Goal: Task Accomplishment & Management: Complete application form

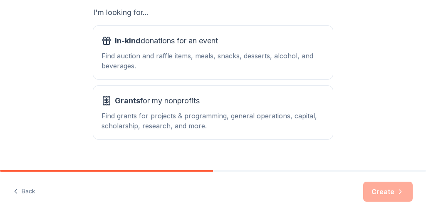
scroll to position [166, 0]
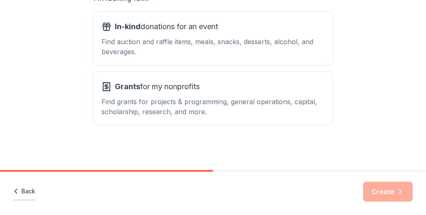
click at [23, 192] on button "Back" at bounding box center [24, 191] width 22 height 17
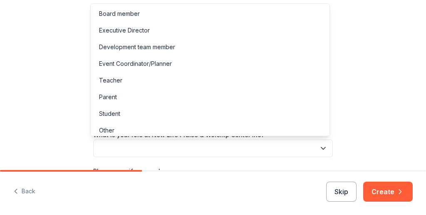
click at [321, 149] on icon "button" at bounding box center [323, 148] width 8 height 8
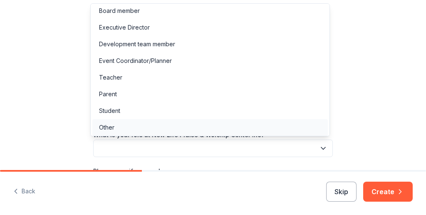
click at [104, 128] on div "Other" at bounding box center [106, 127] width 15 height 10
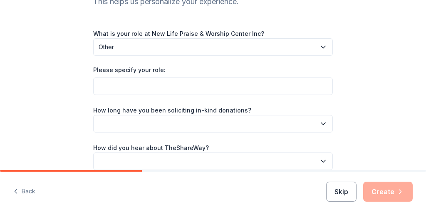
scroll to position [101, 0]
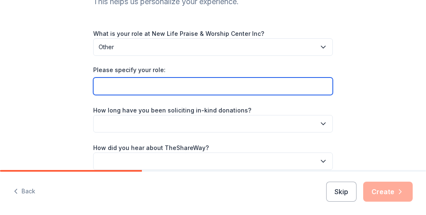
click at [183, 88] on input "Please specify your role:" at bounding box center [213, 85] width 240 height 17
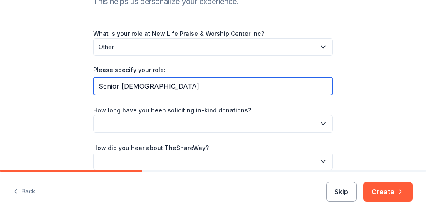
type input "Senior [DEMOGRAPHIC_DATA]"
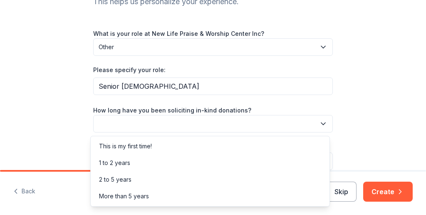
click at [320, 123] on icon "button" at bounding box center [323, 123] width 8 height 8
click at [139, 143] on div "This is my first time!" at bounding box center [125, 146] width 53 height 10
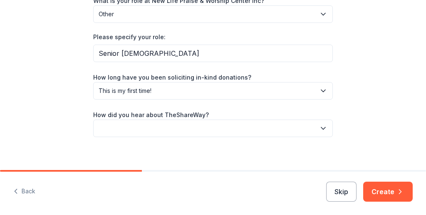
scroll to position [141, 0]
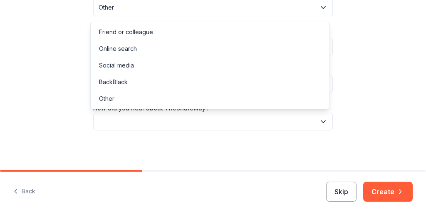
click at [239, 122] on button "button" at bounding box center [213, 121] width 240 height 17
click at [114, 64] on div "Social media" at bounding box center [116, 65] width 35 height 10
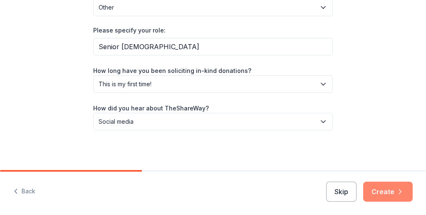
click at [378, 189] on button "Create" at bounding box center [388, 192] width 50 height 20
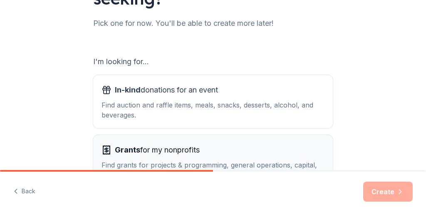
scroll to position [147, 0]
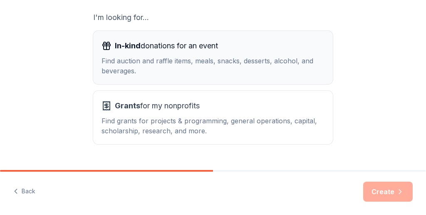
click at [219, 71] on div "Find auction and raffle items, meals, snacks, desserts, alcohol, and beverages." at bounding box center [213, 66] width 223 height 20
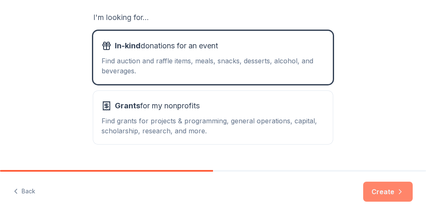
click at [388, 197] on button "Create" at bounding box center [388, 192] width 50 height 20
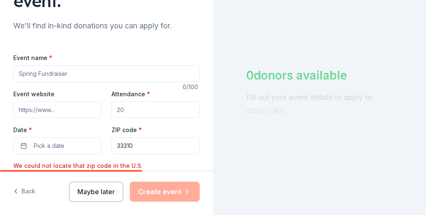
scroll to position [99, 0]
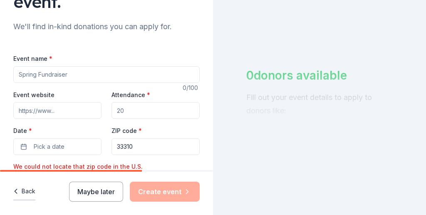
click at [26, 191] on button "Back" at bounding box center [24, 191] width 22 height 17
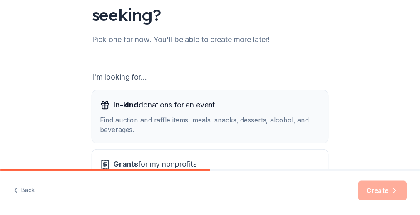
scroll to position [166, 0]
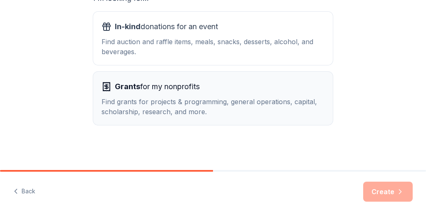
click at [179, 98] on div "Find grants for projects & programming, general operations, capital, scholarshi…" at bounding box center [213, 107] width 223 height 20
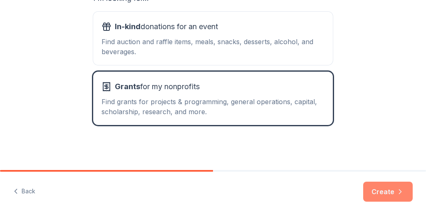
click at [394, 190] on button "Create" at bounding box center [388, 192] width 50 height 20
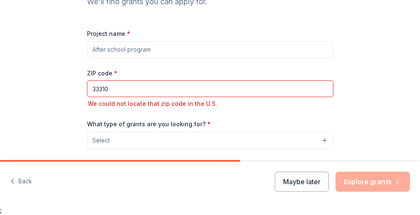
scroll to position [72, 0]
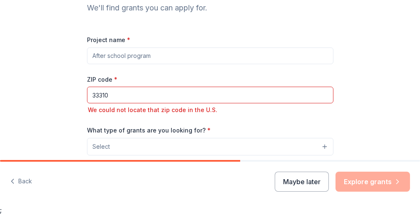
click at [116, 64] on input "Project name *" at bounding box center [210, 55] width 246 height 17
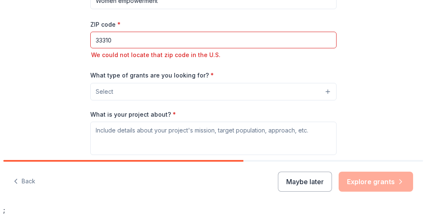
scroll to position [127, 0]
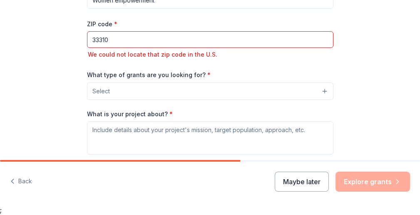
type input "Women empowerment"
click at [87, 48] on input "33310" at bounding box center [210, 39] width 246 height 17
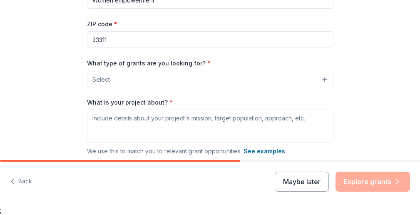
type input "33311"
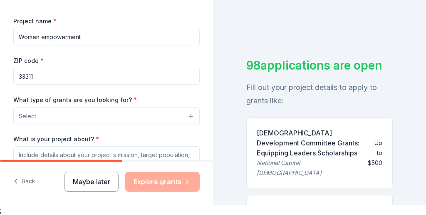
click at [51, 110] on button "Select" at bounding box center [106, 115] width 187 height 17
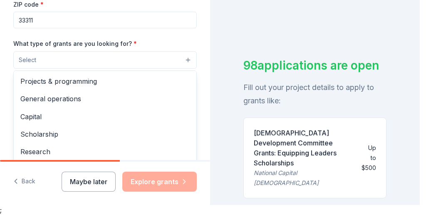
scroll to position [185, 0]
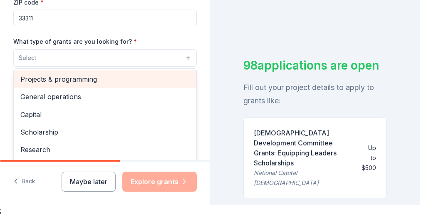
click at [78, 82] on span "Projects & programming" at bounding box center [104, 79] width 169 height 11
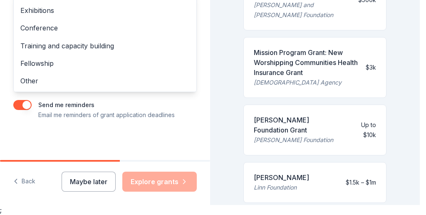
scroll to position [284, 0]
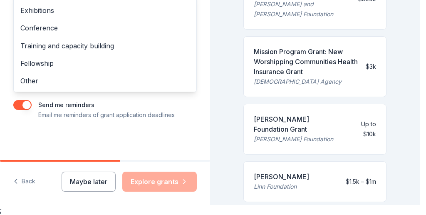
drag, startPoint x: 416, startPoint y: 36, endPoint x: 416, endPoint y: 107, distance: 71.2
click at [416, 107] on div "Tell us about your project. We'll find grants you can apply for. Project name *…" at bounding box center [210, 97] width 420 height 215
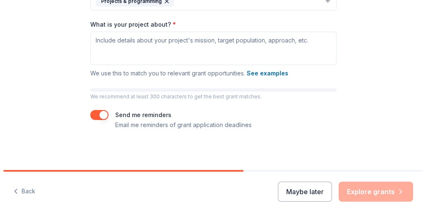
scroll to position [191, 0]
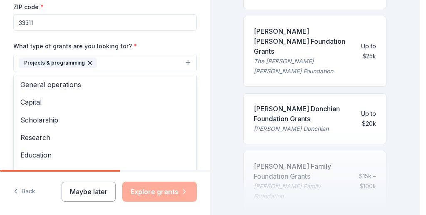
click at [107, 65] on button "Projects & programming" at bounding box center [105, 63] width 184 height 18
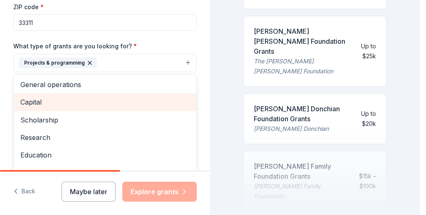
click at [57, 104] on span "Capital" at bounding box center [104, 102] width 169 height 11
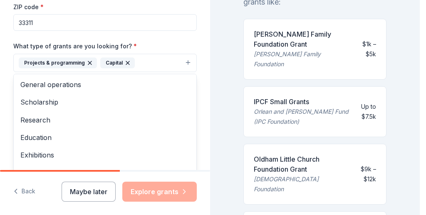
scroll to position [108, 0]
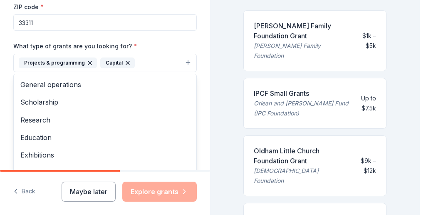
drag, startPoint x: 418, startPoint y: 154, endPoint x: 413, endPoint y: 55, distance: 99.3
click at [413, 51] on div "Tell us about your project. We'll find grants you can apply for. Project name *…" at bounding box center [210, 107] width 420 height 215
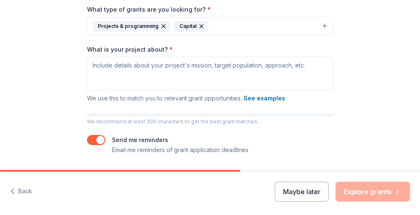
scroll to position [634, 0]
click at [275, 197] on button "Maybe later" at bounding box center [302, 192] width 54 height 20
